Goal: Task Accomplishment & Management: Manage account settings

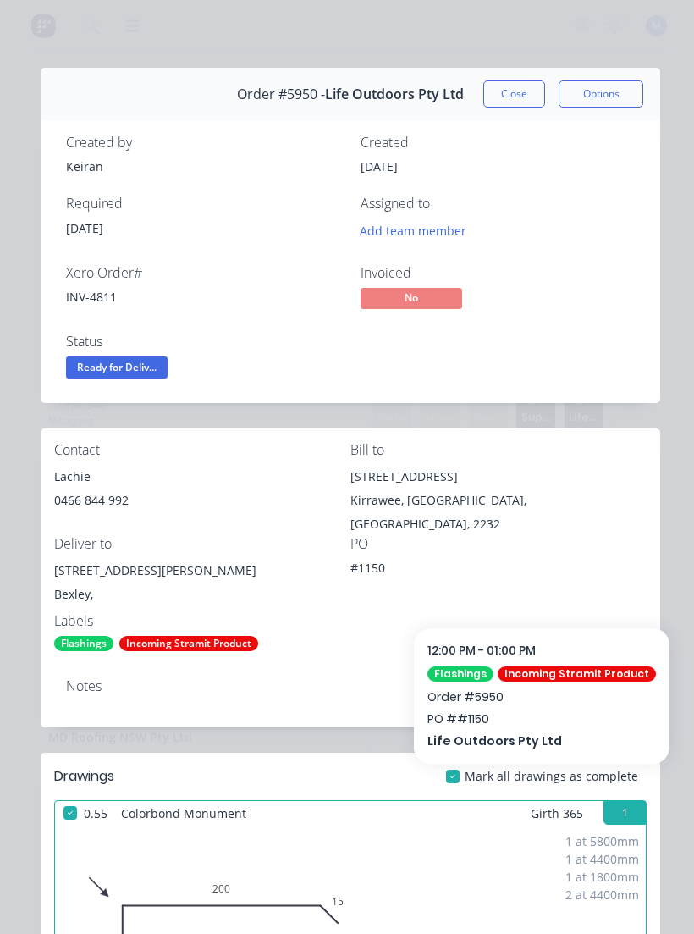
click at [521, 93] on button "Close" at bounding box center [514, 93] width 62 height 27
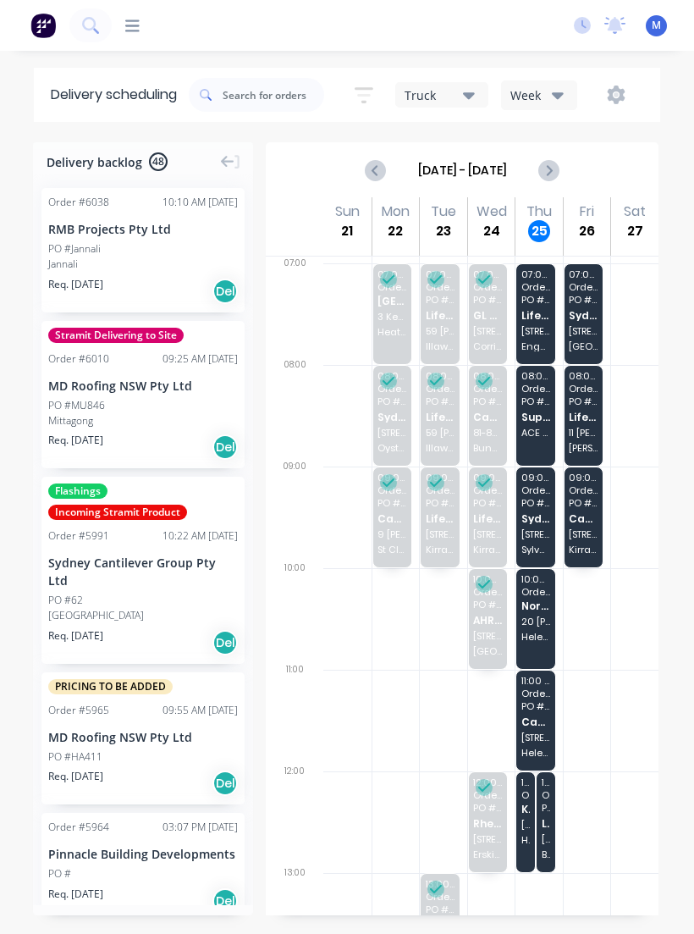
click at [548, 624] on span "20 [PERSON_NAME] St" at bounding box center [535, 621] width 29 height 10
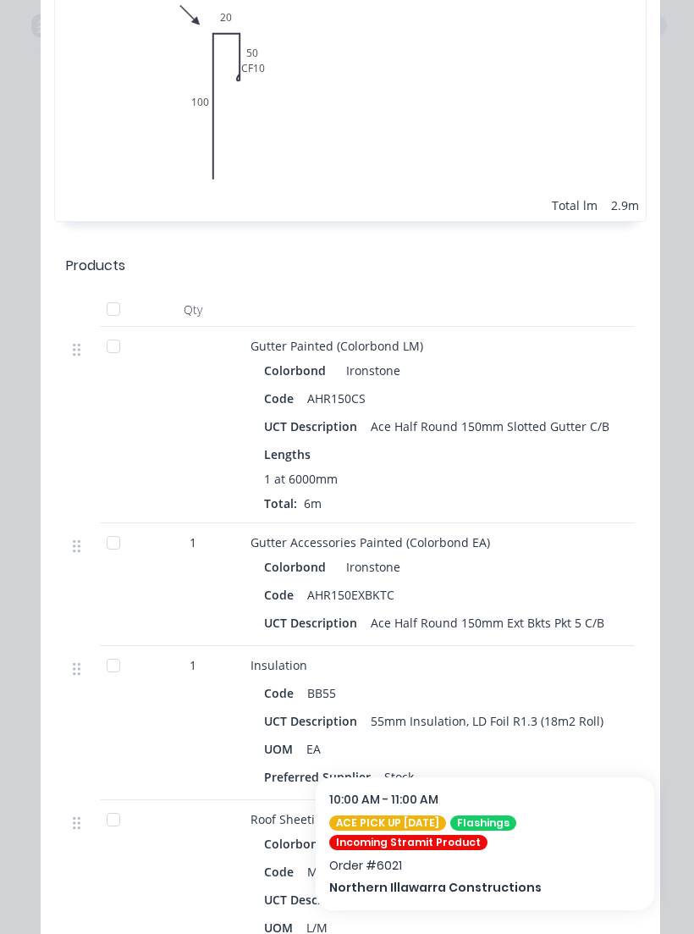
scroll to position [2091, 0]
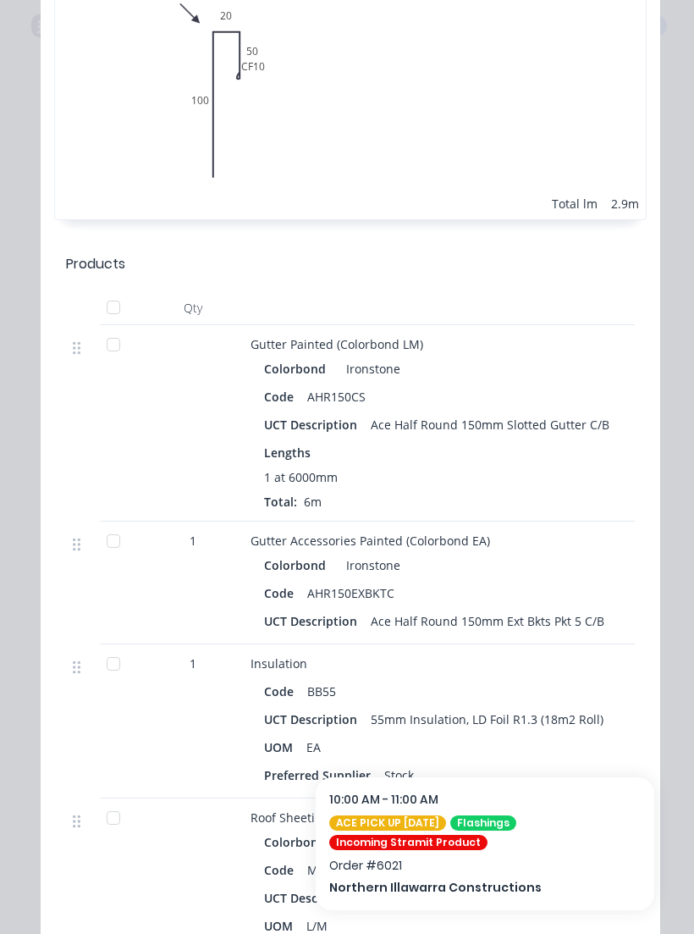
click at [97, 347] on div at bounding box center [113, 345] width 34 height 34
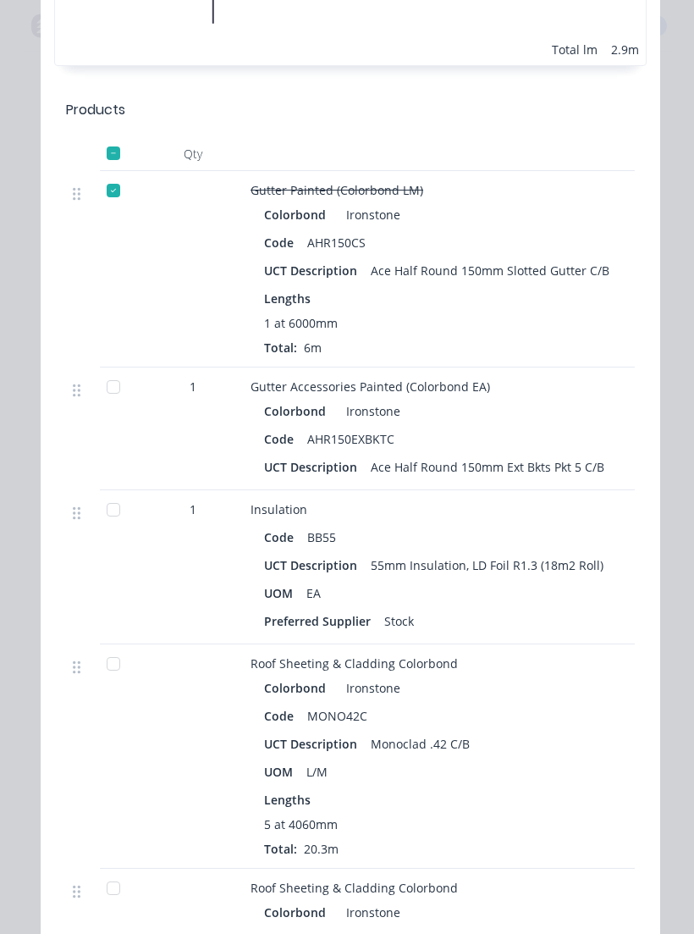
scroll to position [2267, 0]
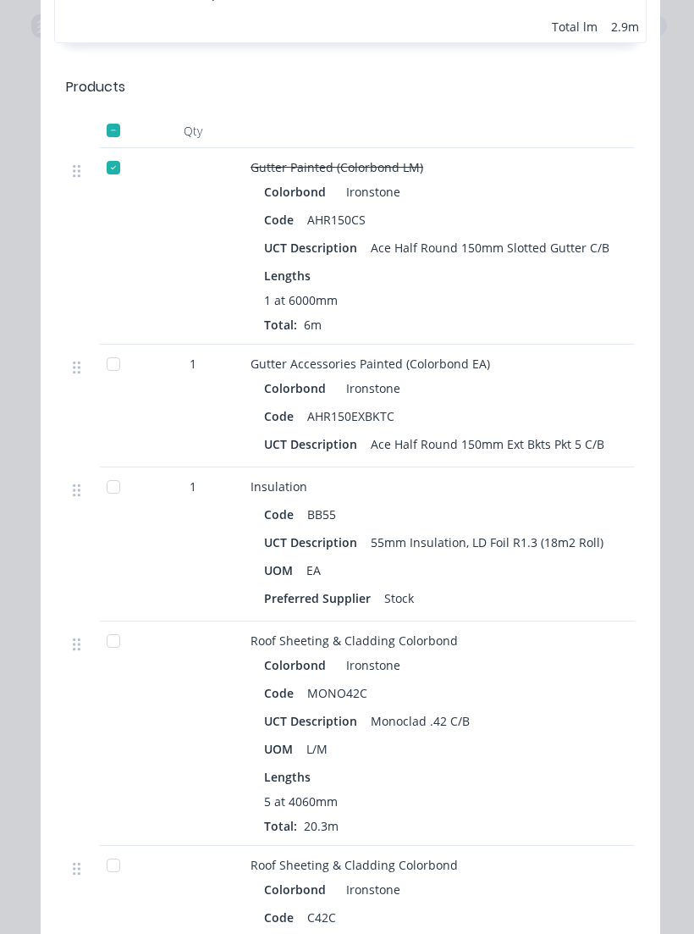
click at [110, 381] on div at bounding box center [113, 364] width 34 height 34
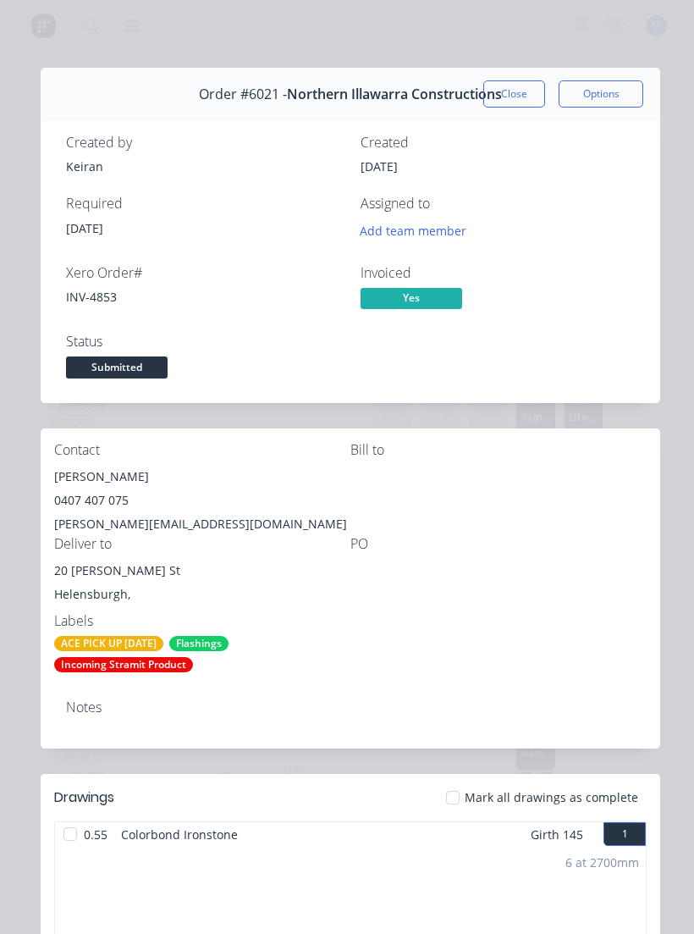
scroll to position [0, 0]
click at [518, 98] on button "Close" at bounding box center [514, 93] width 62 height 27
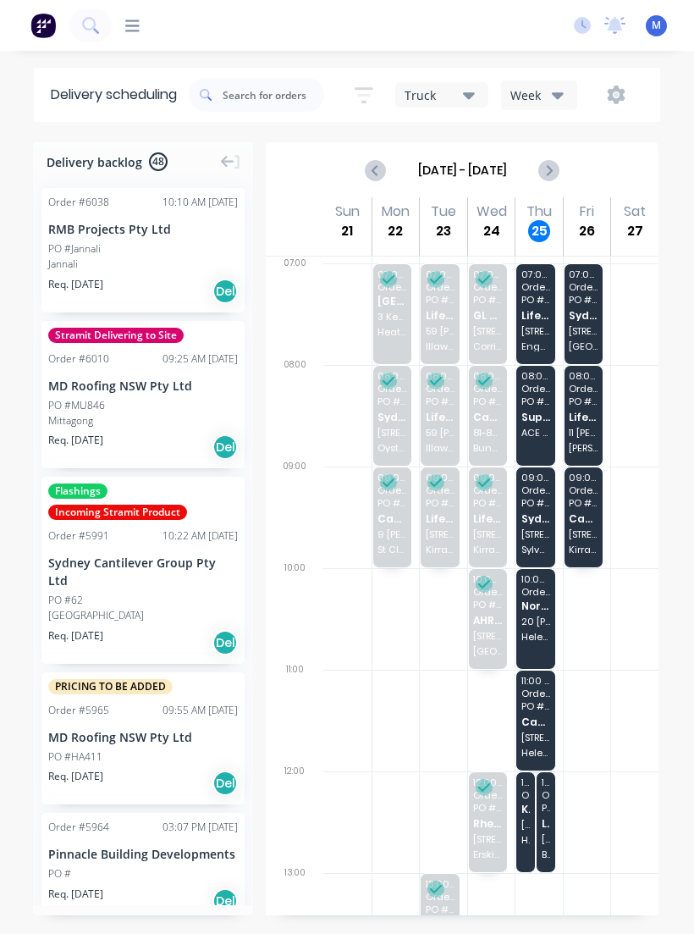
click at [552, 718] on div "11:00 - 12:00 Order # 5952 PO # Petes Handyman Cash Sales [STREET_ADDRESS]" at bounding box center [535, 720] width 39 height 100
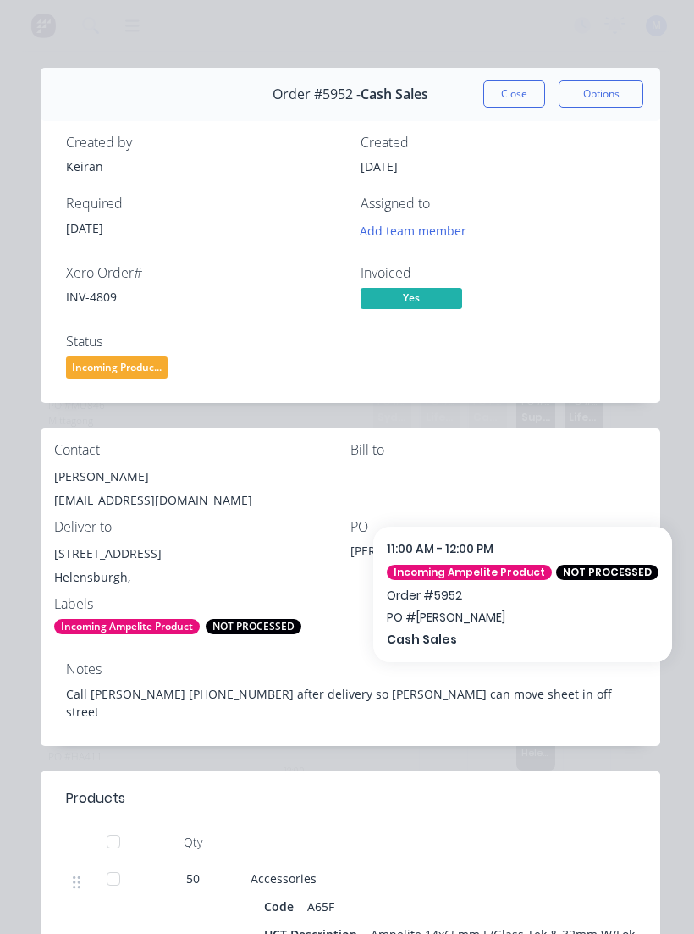
click at [515, 85] on button "Close" at bounding box center [514, 93] width 62 height 27
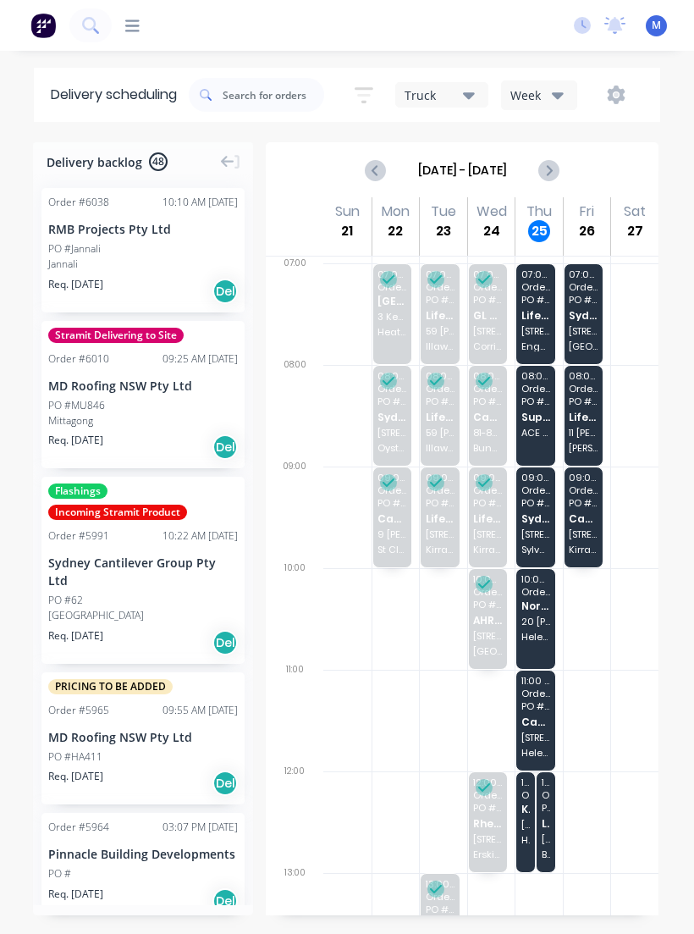
click at [554, 730] on div "11:00 - 12:00 Order # 5952 PO # Petes Handyman Cash Sales [STREET_ADDRESS]" at bounding box center [535, 720] width 39 height 100
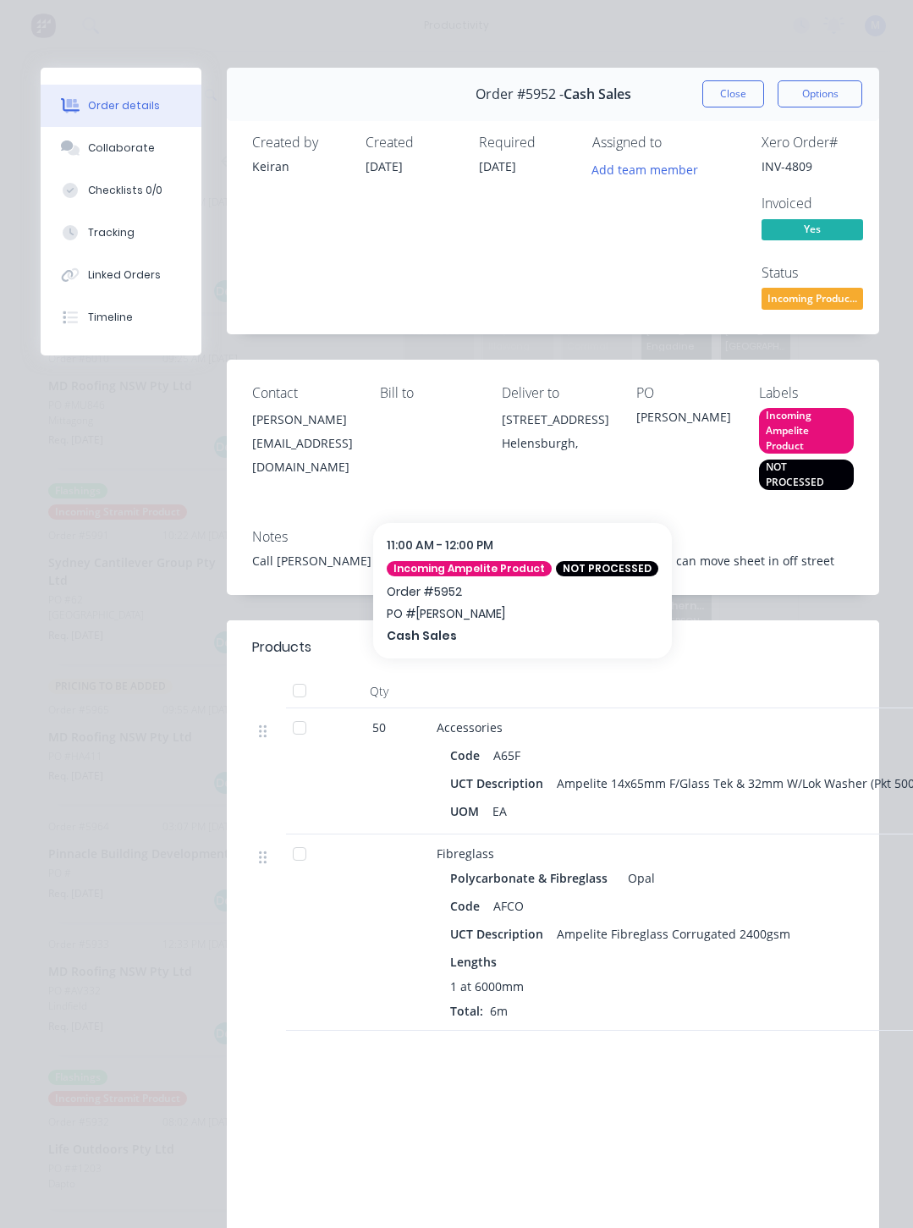
click at [693, 87] on button "Close" at bounding box center [733, 93] width 62 height 27
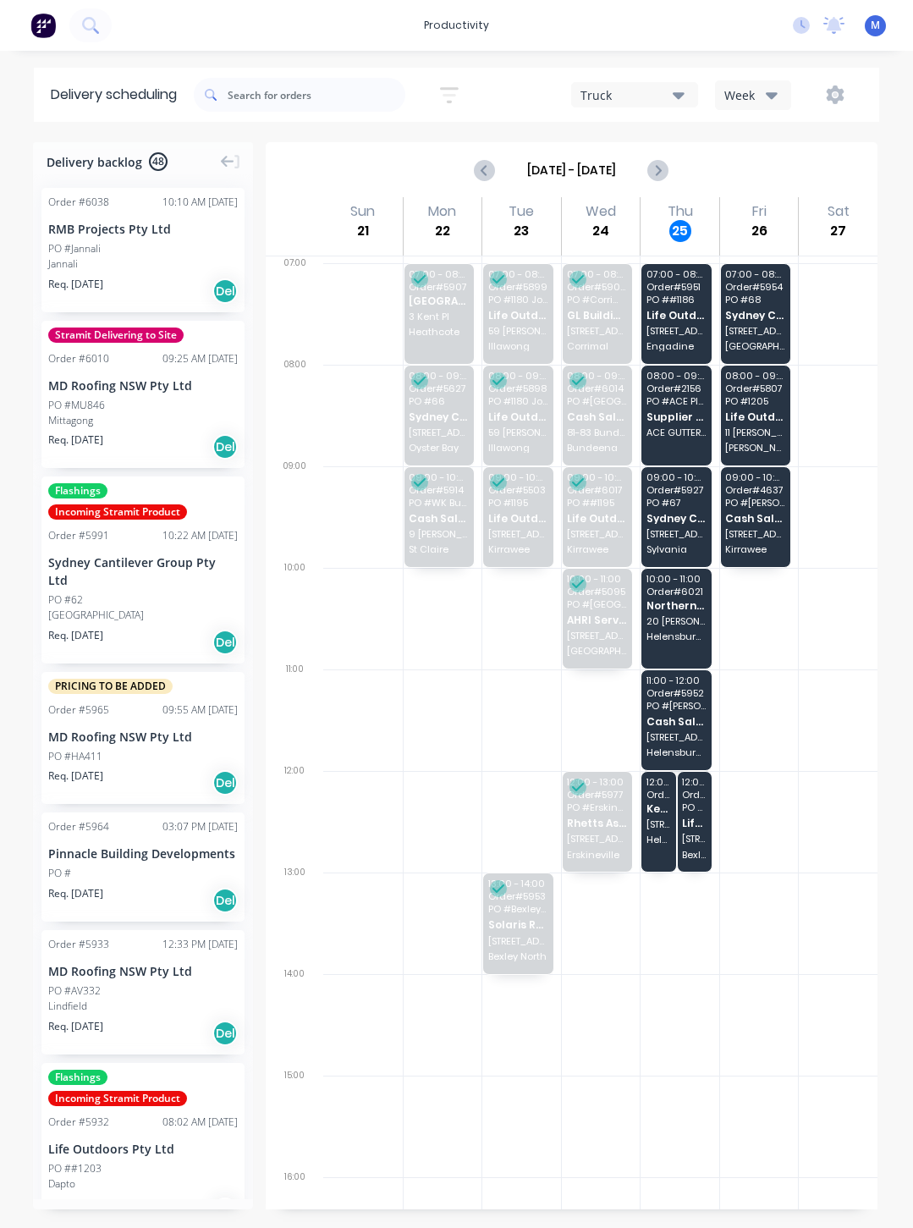
click at [688, 317] on span "Life Outdoors Pty Ltd" at bounding box center [677, 315] width 60 height 11
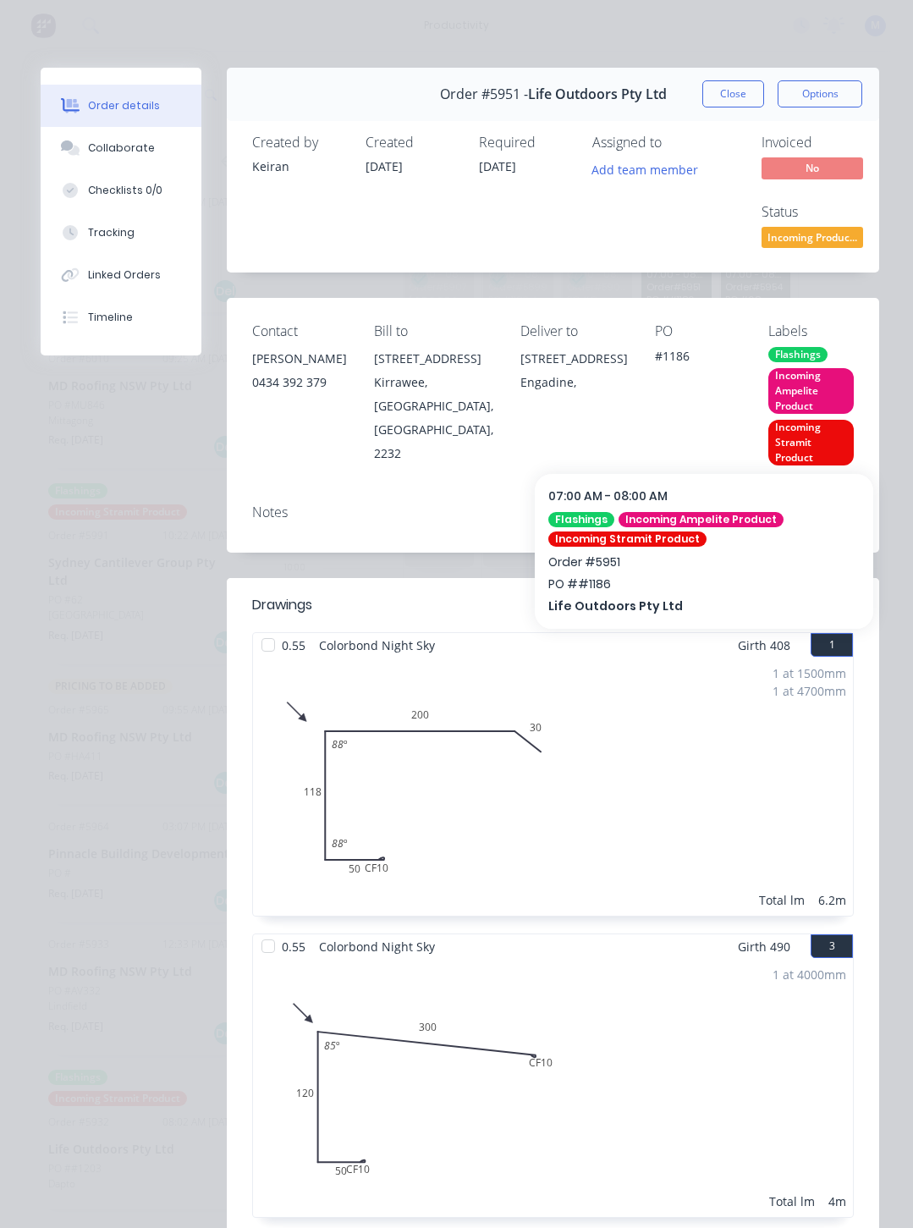
click at [693, 96] on button "Close" at bounding box center [733, 93] width 62 height 27
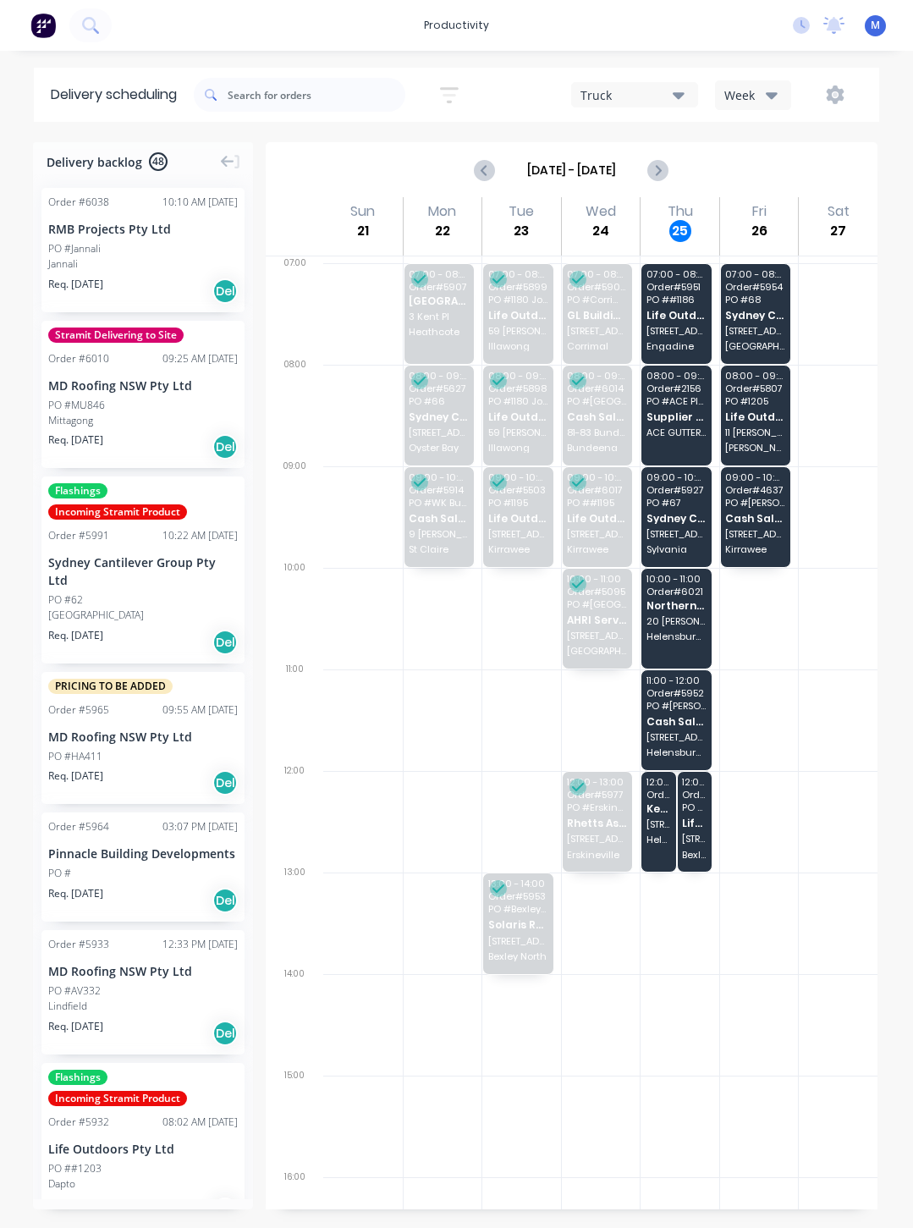
click at [693, 727] on span "Cash Sales" at bounding box center [677, 721] width 60 height 11
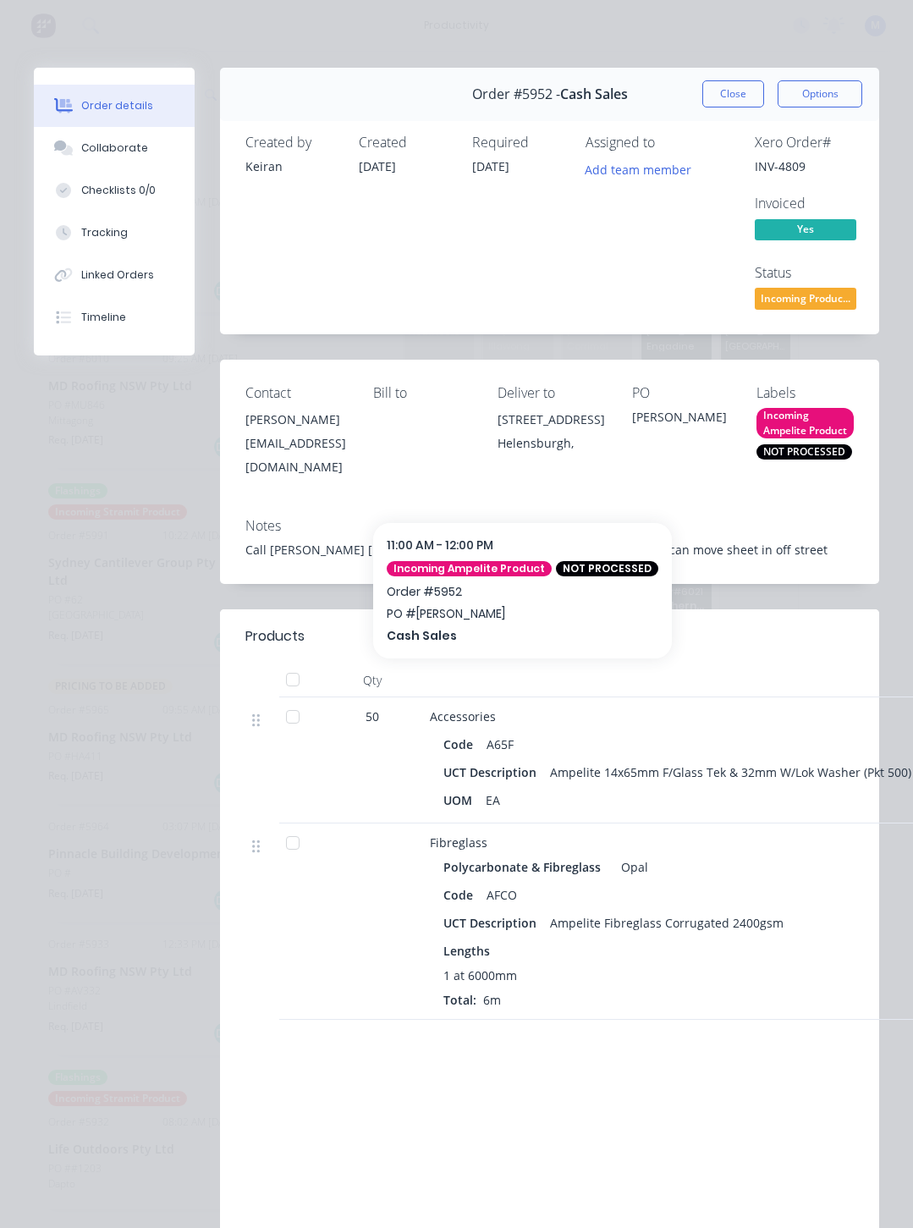
click at [693, 73] on div "Order #5952 - Cash Sales Close Options" at bounding box center [549, 94] width 659 height 53
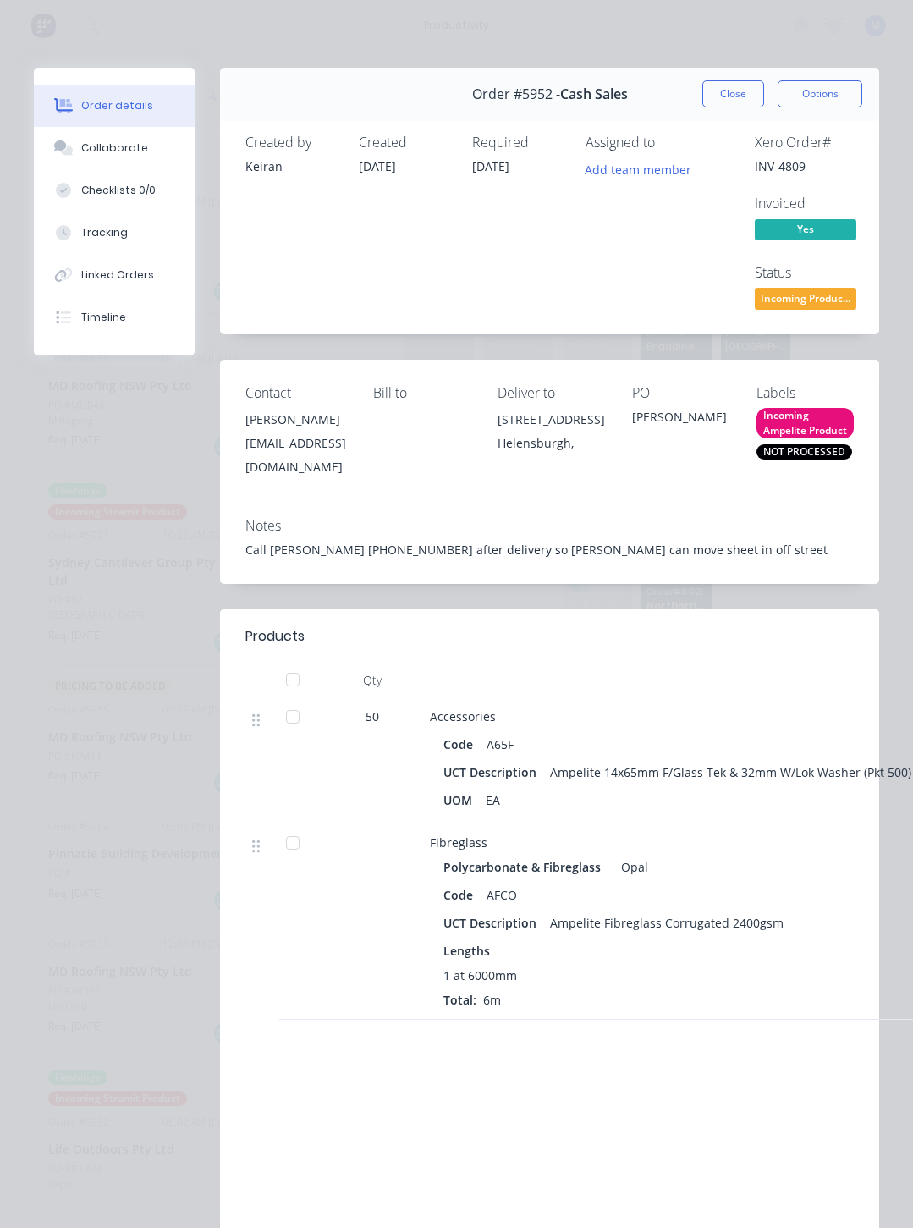
click at [693, 89] on button "Close" at bounding box center [733, 93] width 62 height 27
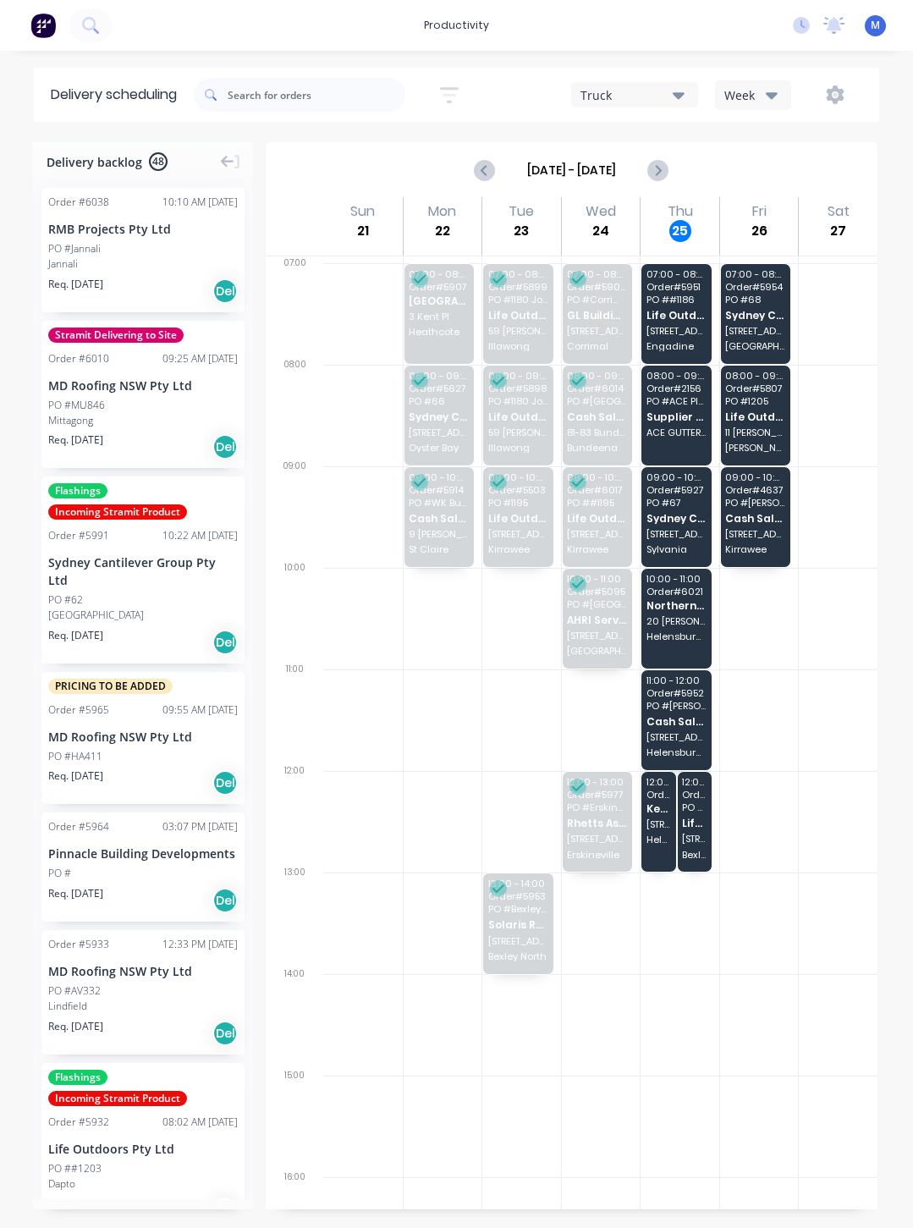
click at [669, 845] on span "Helensburgh" at bounding box center [659, 840] width 25 height 10
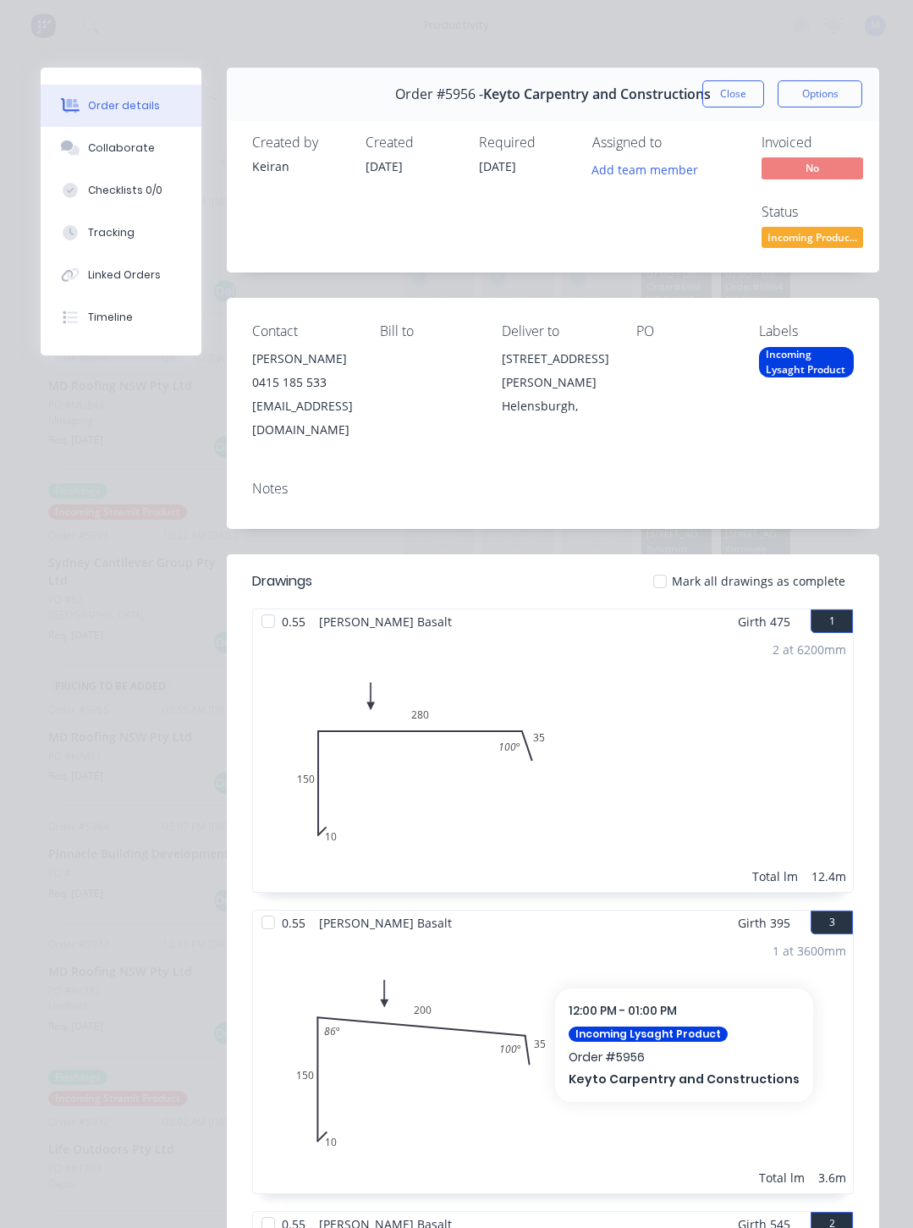
click at [693, 99] on button "Close" at bounding box center [733, 93] width 62 height 27
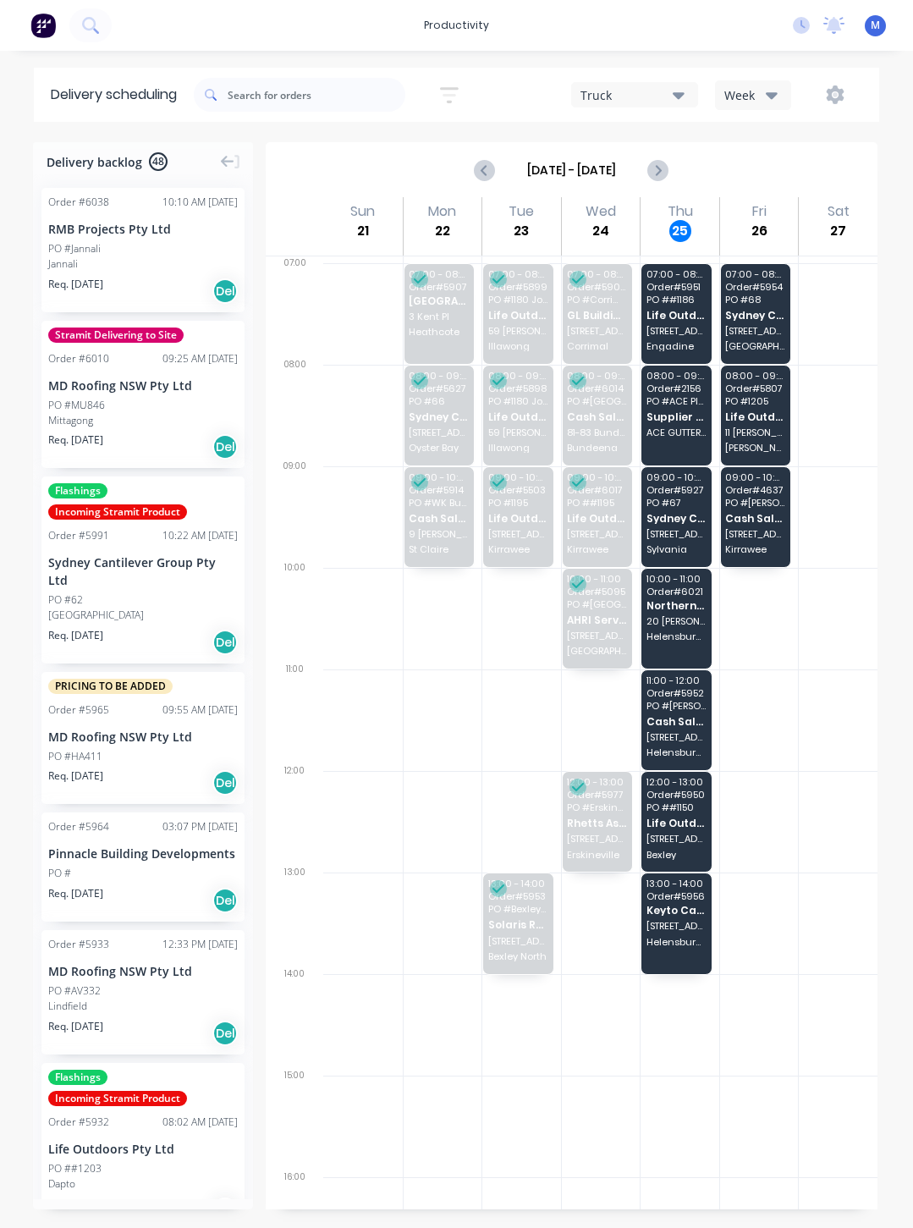
click at [680, 711] on span "PO # Petes Handyman" at bounding box center [677, 706] width 60 height 10
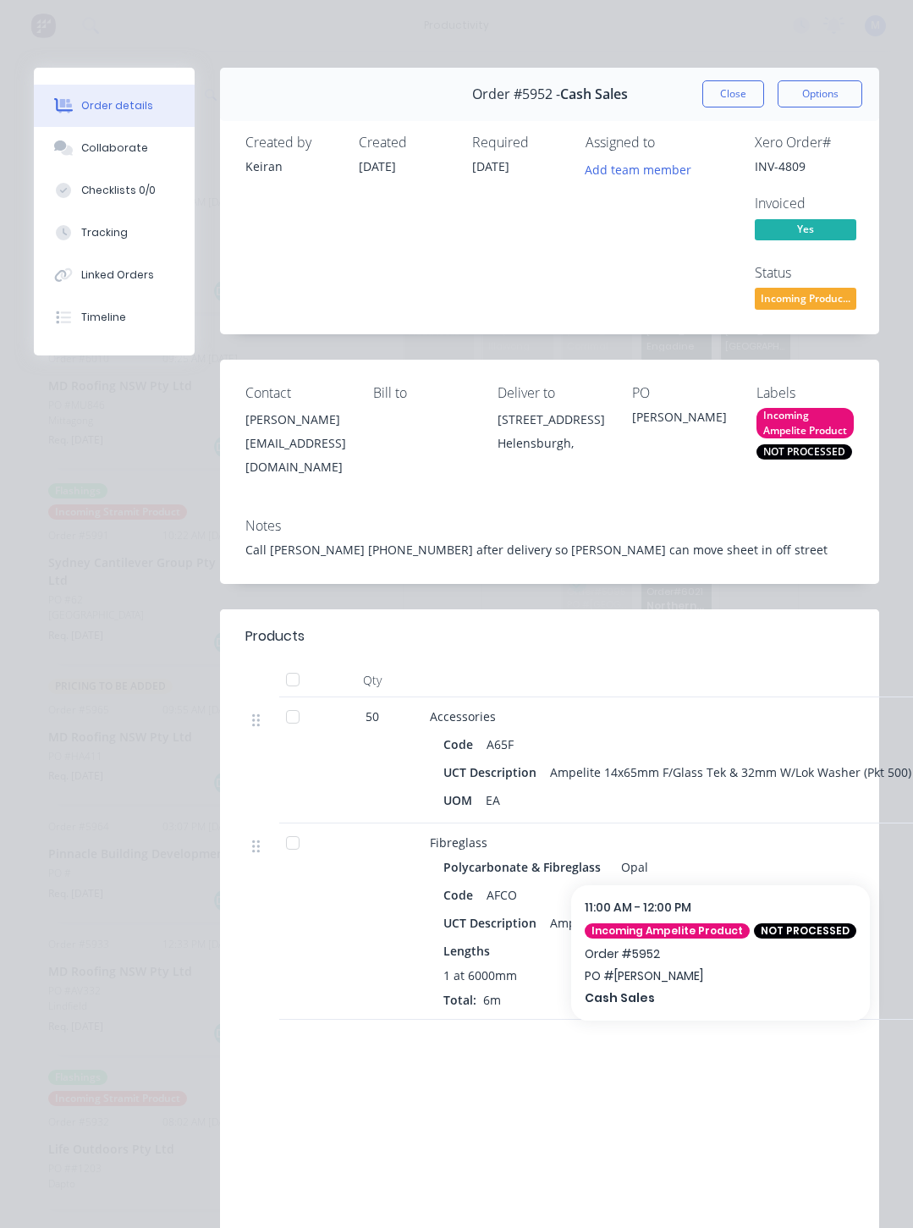
click at [693, 102] on button "Close" at bounding box center [733, 93] width 62 height 27
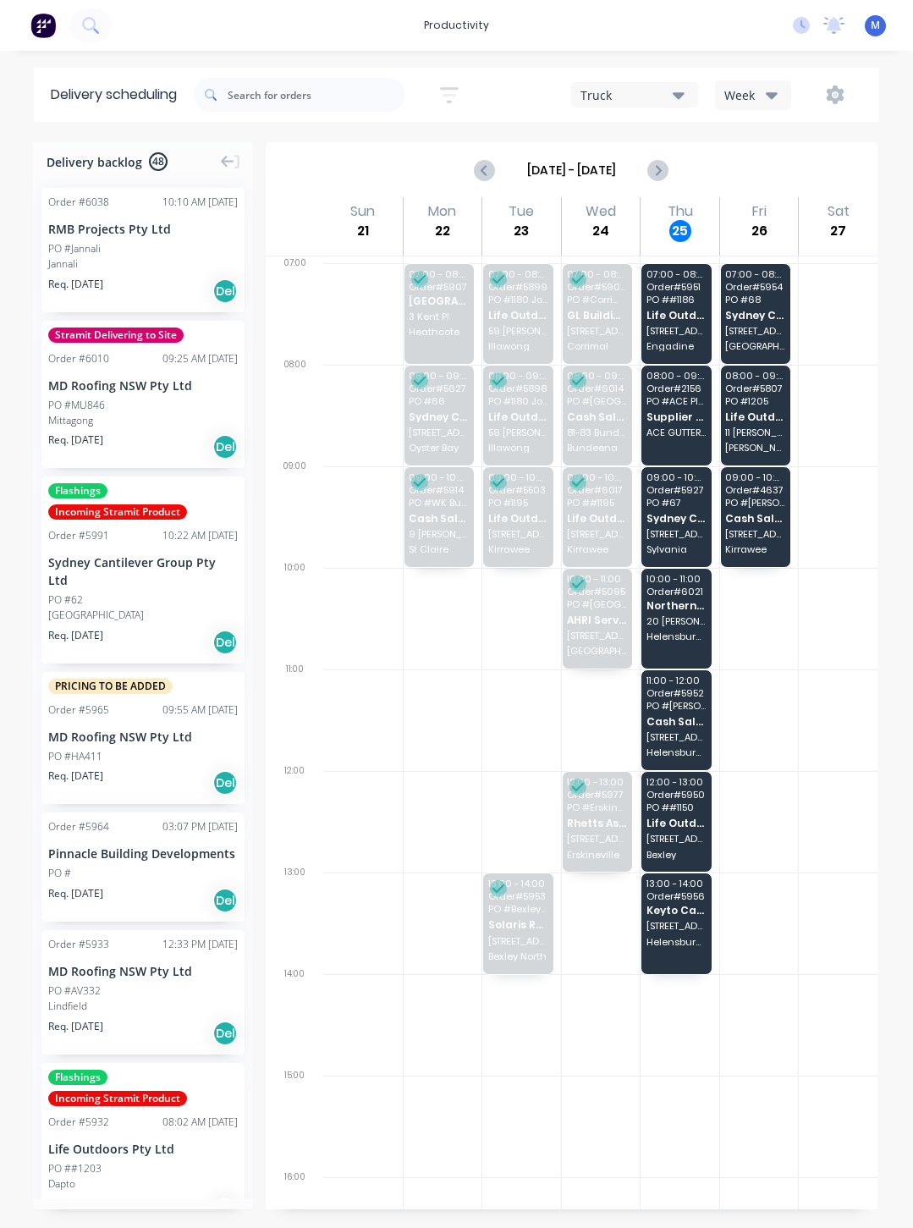
click at [680, 317] on span "Life Outdoors Pty Ltd" at bounding box center [677, 315] width 60 height 11
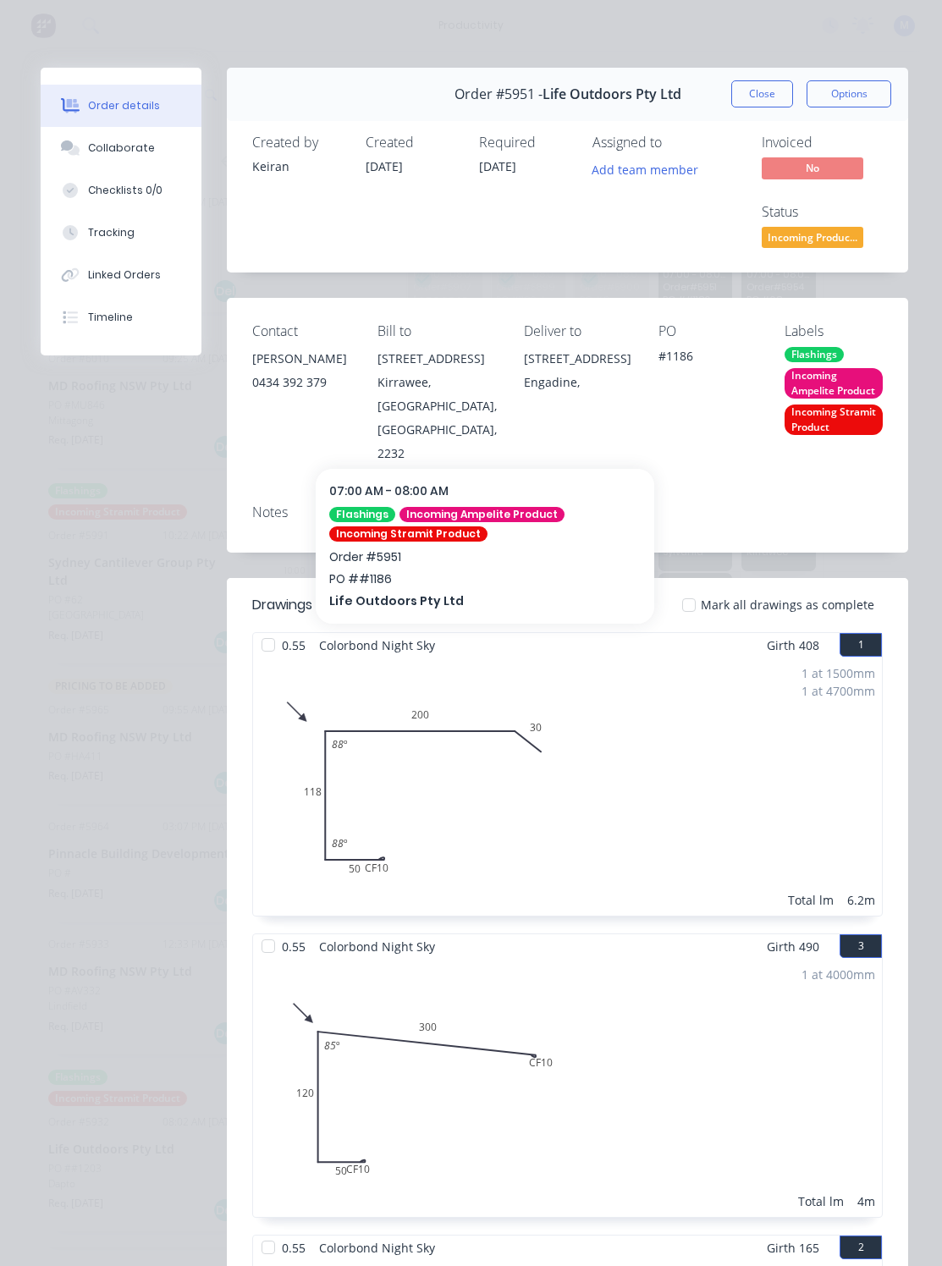
click at [693, 91] on button "Close" at bounding box center [762, 93] width 62 height 27
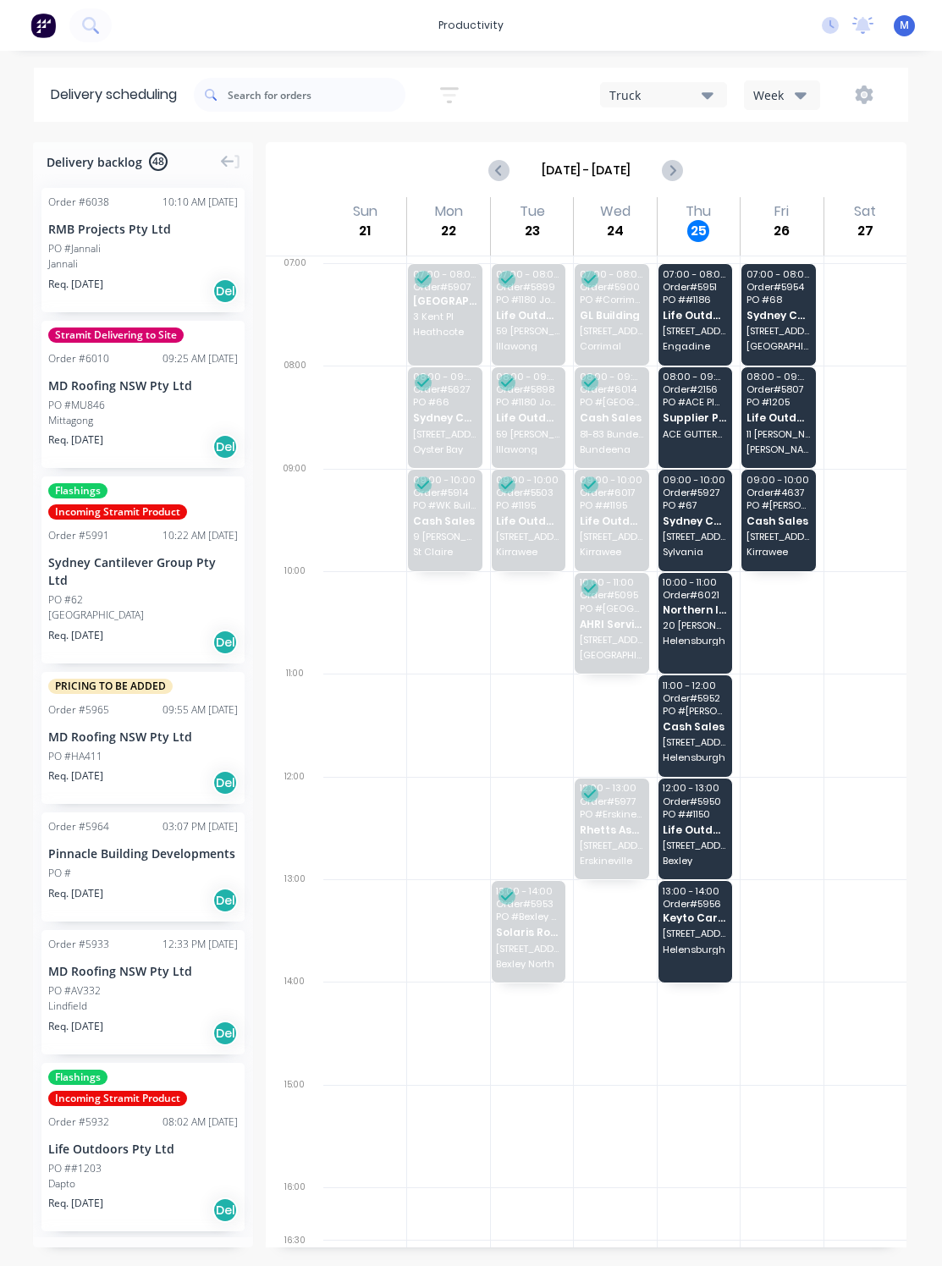
click at [693, 933] on div "13:00 - 14:00 Order # 5956 Keyto Carpentry and Constructions [STREET_ADDRESS][P…" at bounding box center [695, 932] width 74 height 102
click at [693, 933] on span "[STREET_ADDRESS][PERSON_NAME]" at bounding box center [694, 933] width 63 height 10
click at [693, 933] on span "Helensburgh" at bounding box center [694, 950] width 63 height 10
click at [693, 923] on span "Keyto Carpentry and Constructions" at bounding box center [694, 917] width 63 height 11
click at [693, 933] on div "13:00 - 14:00 Order # 5956 Keyto Carpentry and Constructions [STREET_ADDRESS][P…" at bounding box center [695, 932] width 74 height 102
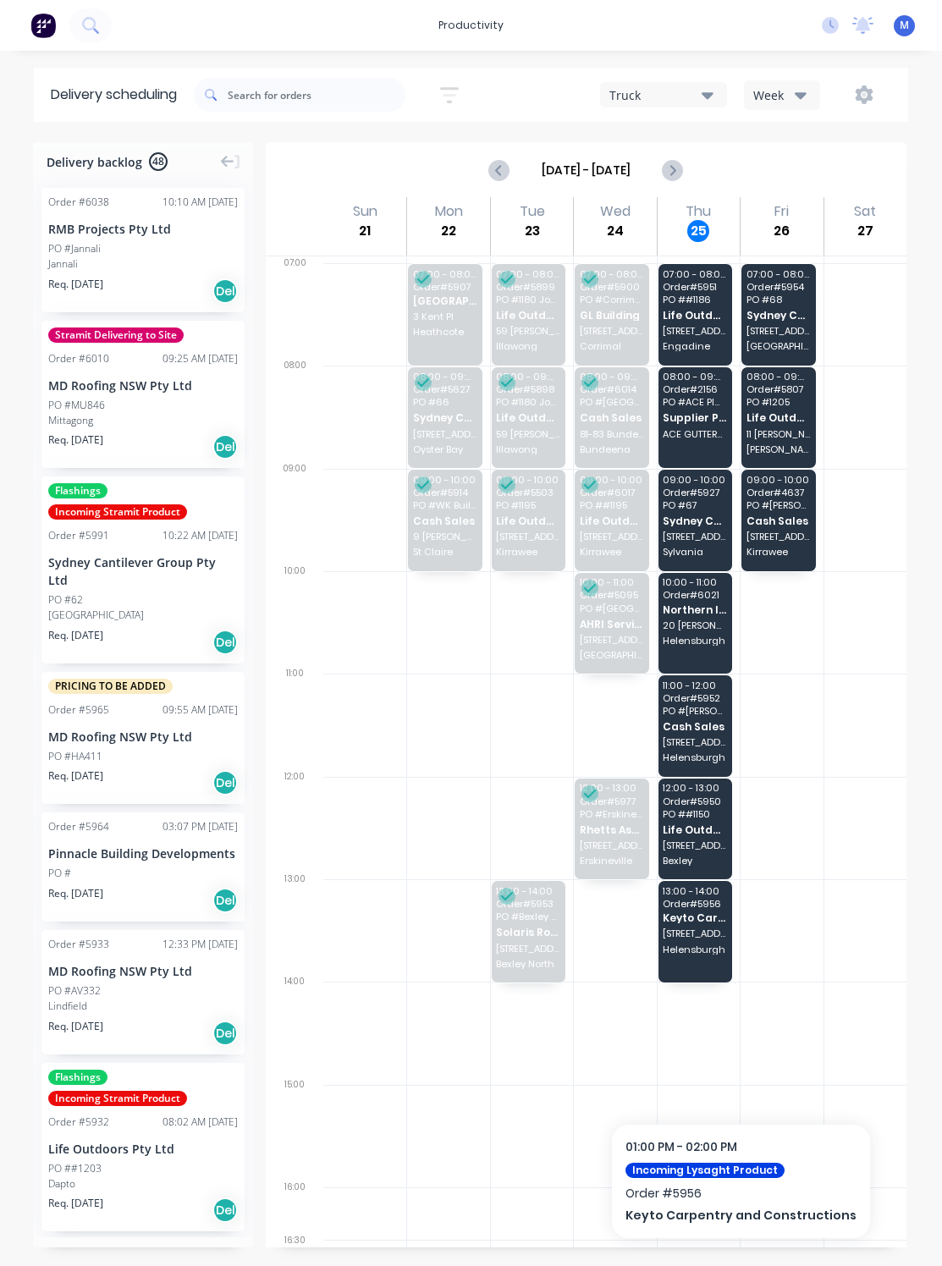
click at [693, 933] on div "13:00 - 14:00 Order # 5956 Keyto Carpentry and Constructions [STREET_ADDRESS][P…" at bounding box center [695, 932] width 74 height 102
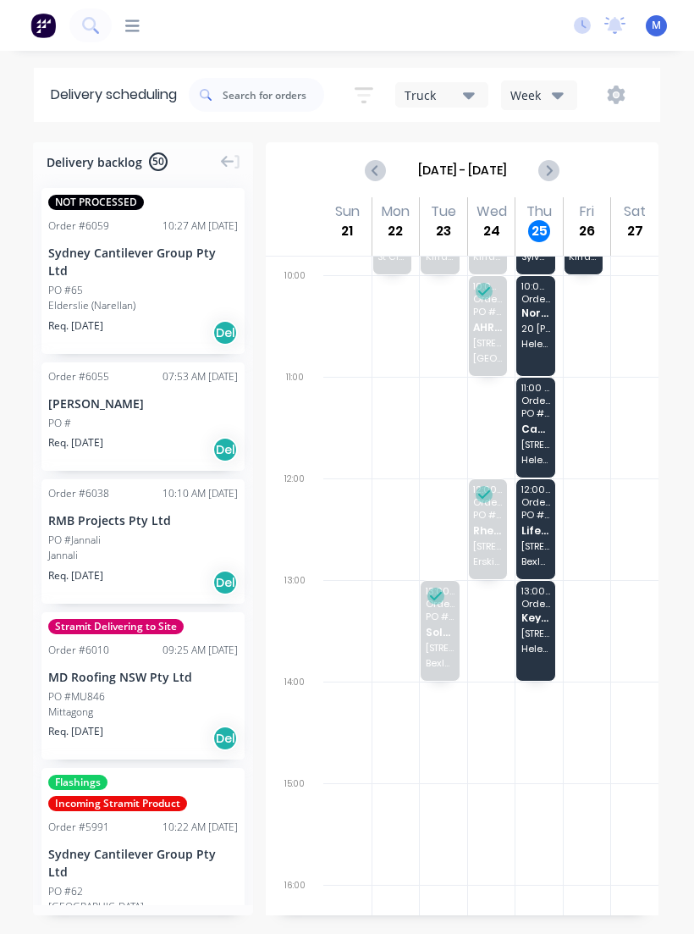
scroll to position [292, 0]
click at [539, 627] on div "13:00 - 14:00 Order # 5956 Keyto Carpentry and Constructions [STREET_ADDRESS][P…" at bounding box center [535, 631] width 39 height 100
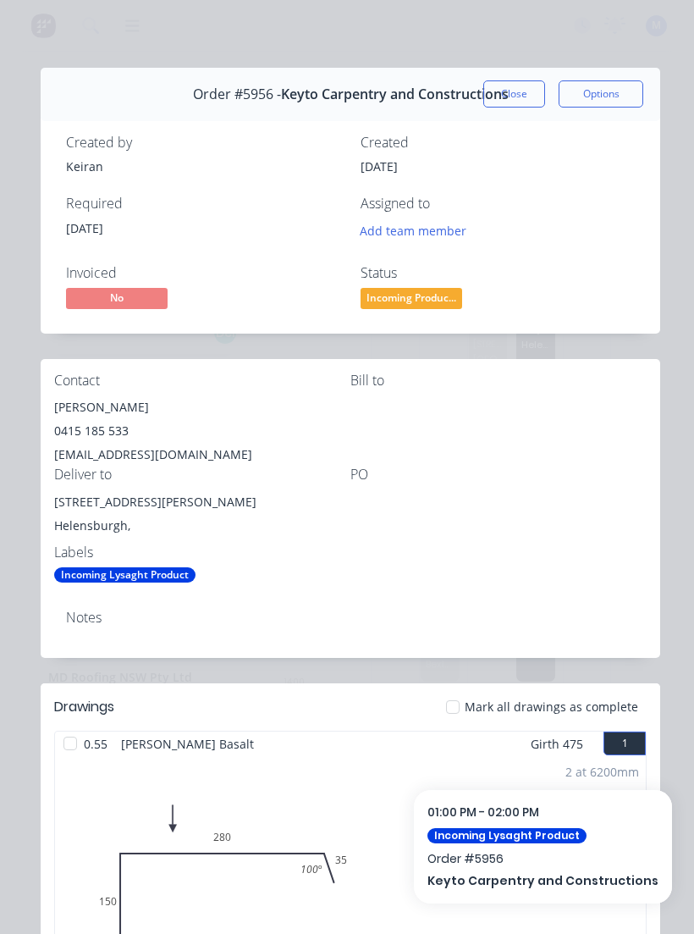
scroll to position [0, 0]
click at [523, 99] on button "Close" at bounding box center [514, 93] width 62 height 27
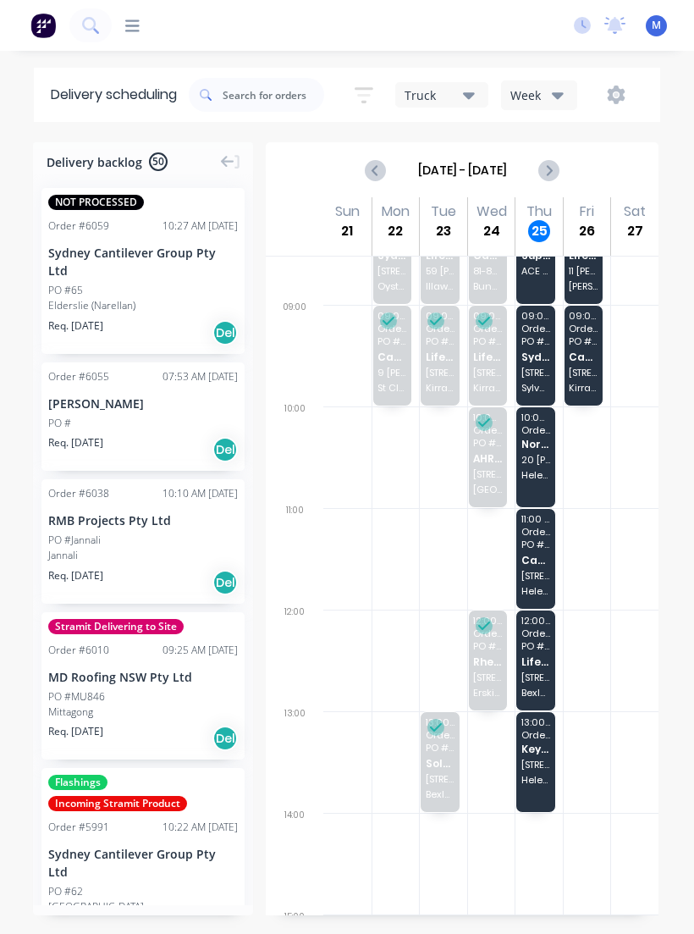
scroll to position [163, 0]
click at [548, 556] on span "Cash Sales" at bounding box center [535, 559] width 29 height 11
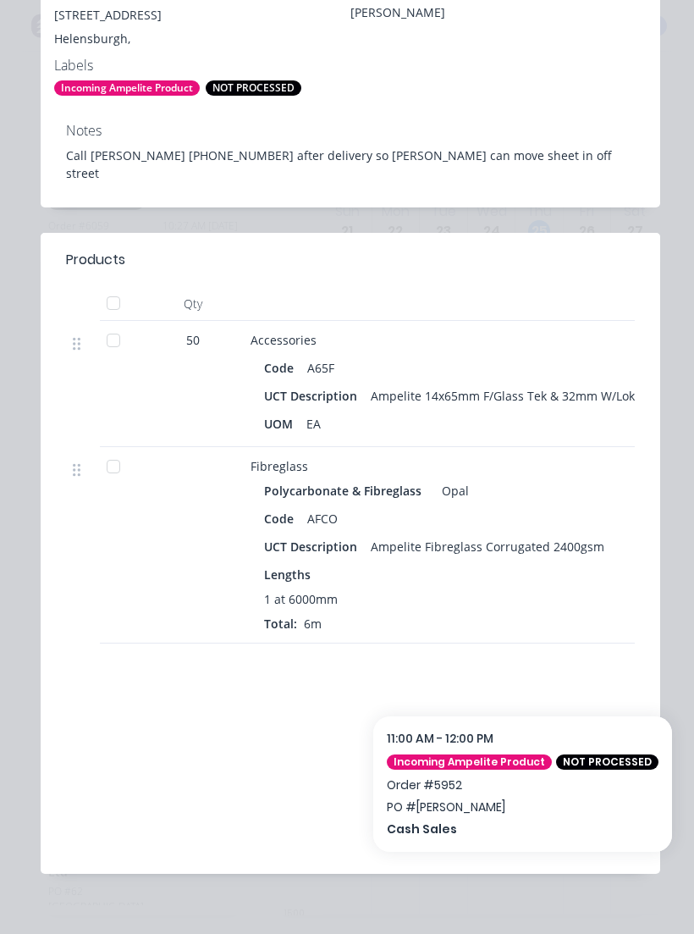
scroll to position [538, 0]
